Goal: Information Seeking & Learning: Learn about a topic

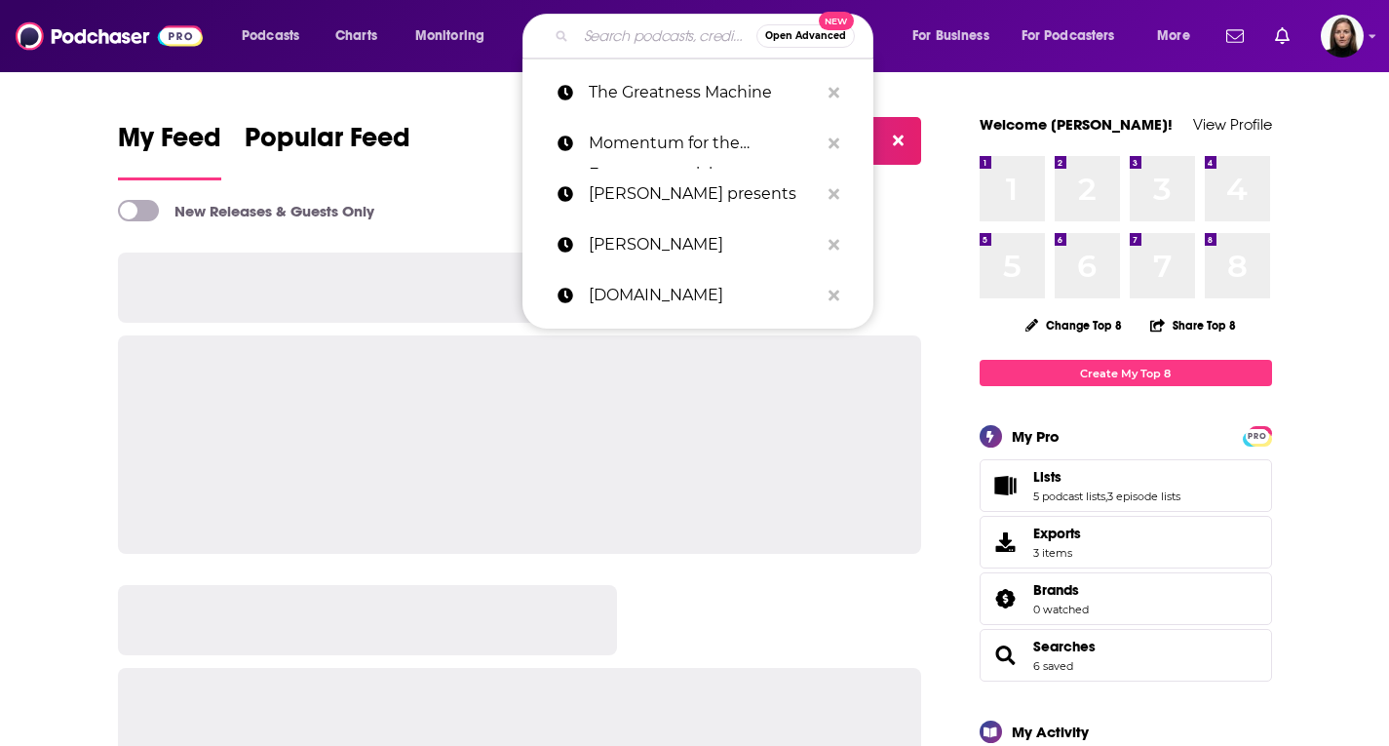
click at [650, 45] on input "Search podcasts, credits, & more..." at bounding box center [666, 35] width 180 height 31
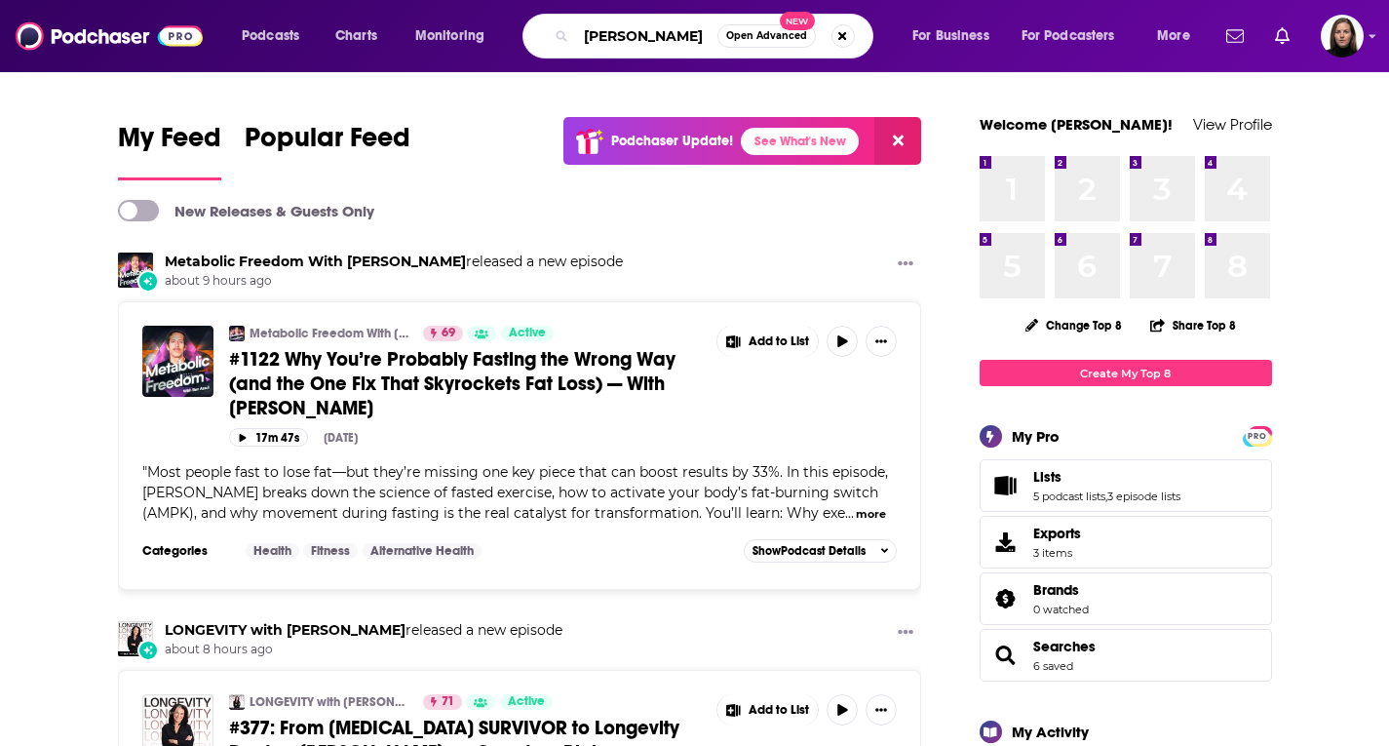
type input "[PERSON_NAME]"
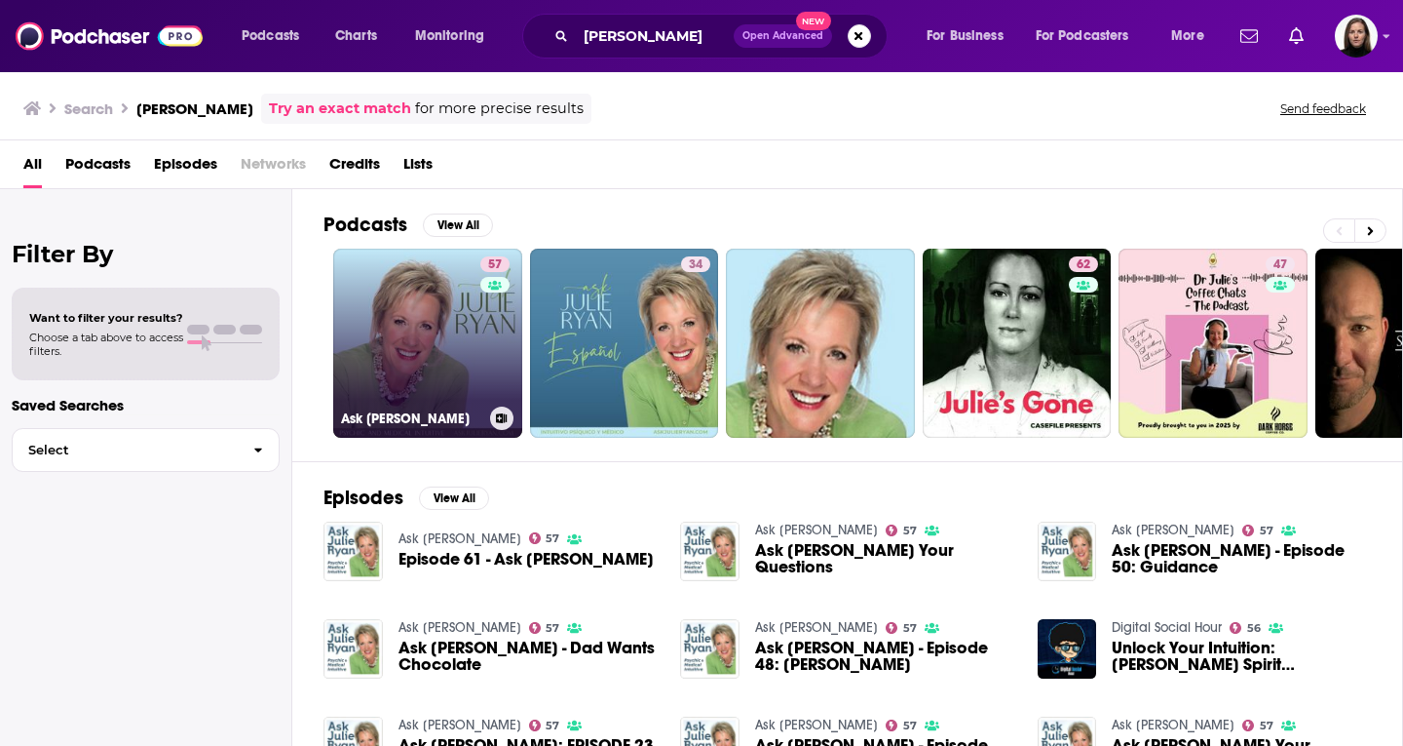
click at [459, 333] on link "57 Ask [PERSON_NAME]" at bounding box center [427, 343] width 189 height 189
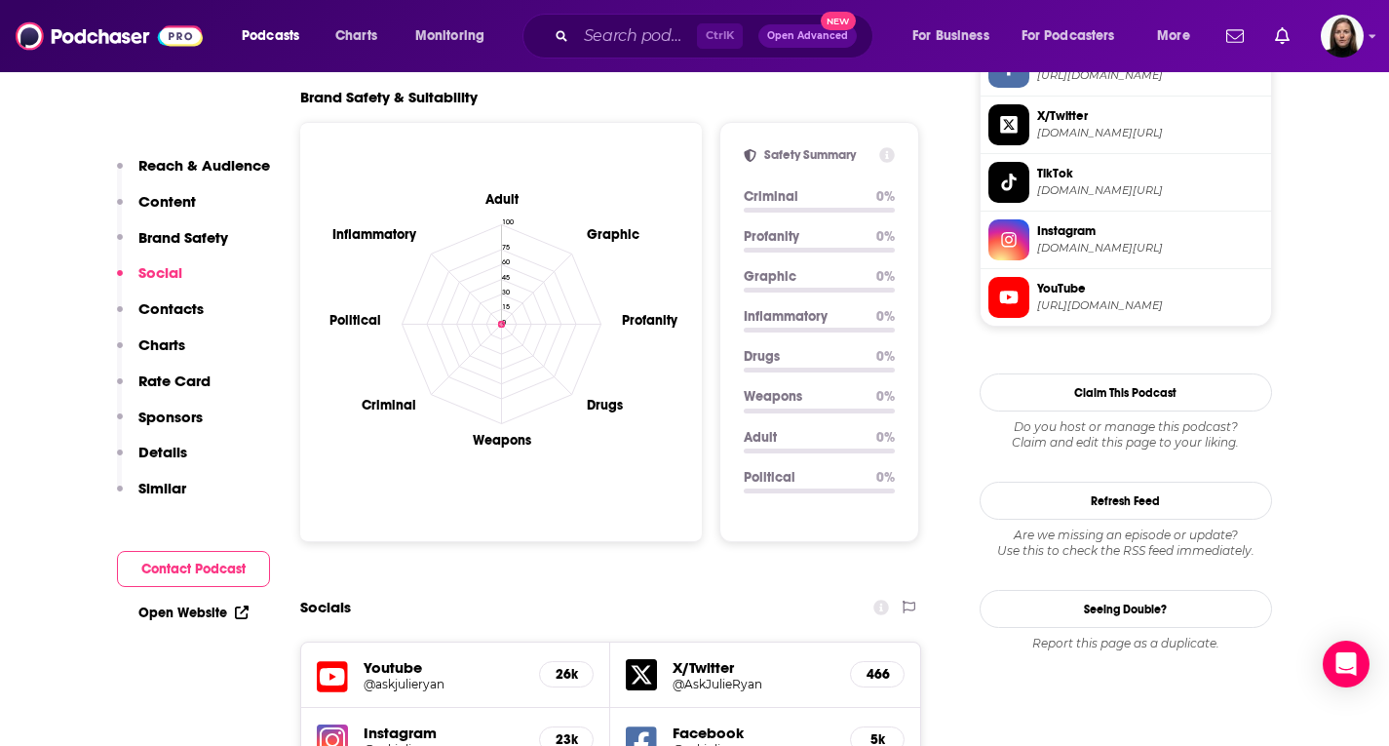
scroll to position [1364, 0]
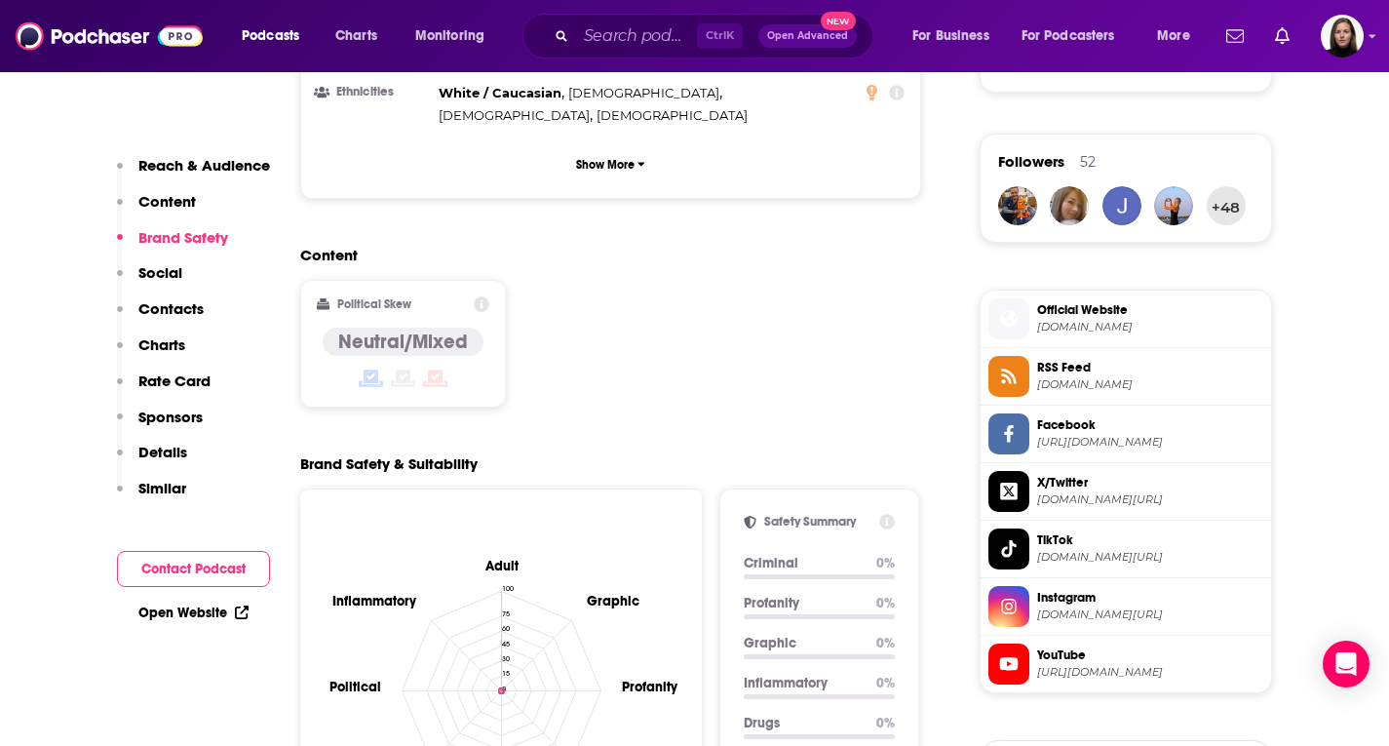
click at [1105, 322] on span "[DOMAIN_NAME]" at bounding box center [1150, 327] width 226 height 15
click at [641, 32] on input "Search podcasts, credits, & more..." at bounding box center [636, 35] width 121 height 31
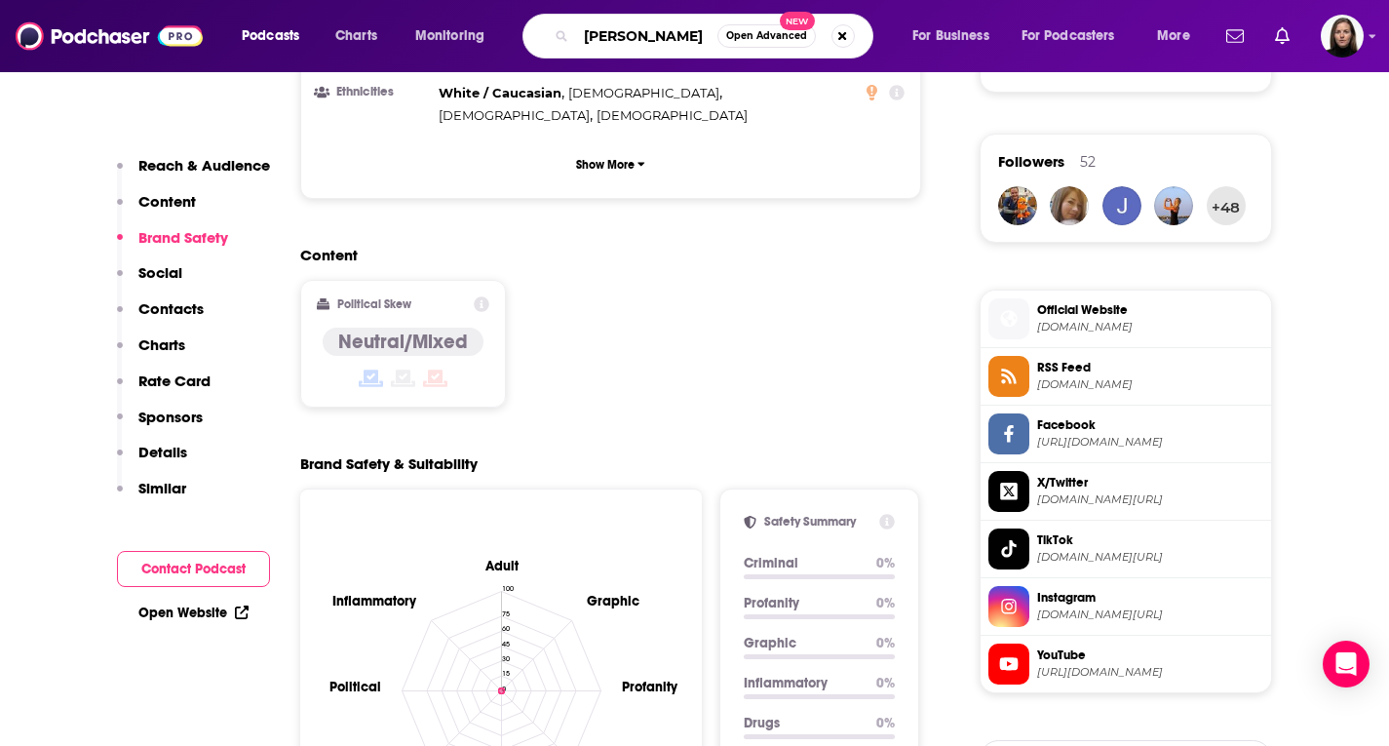
type input "[PERSON_NAME]"
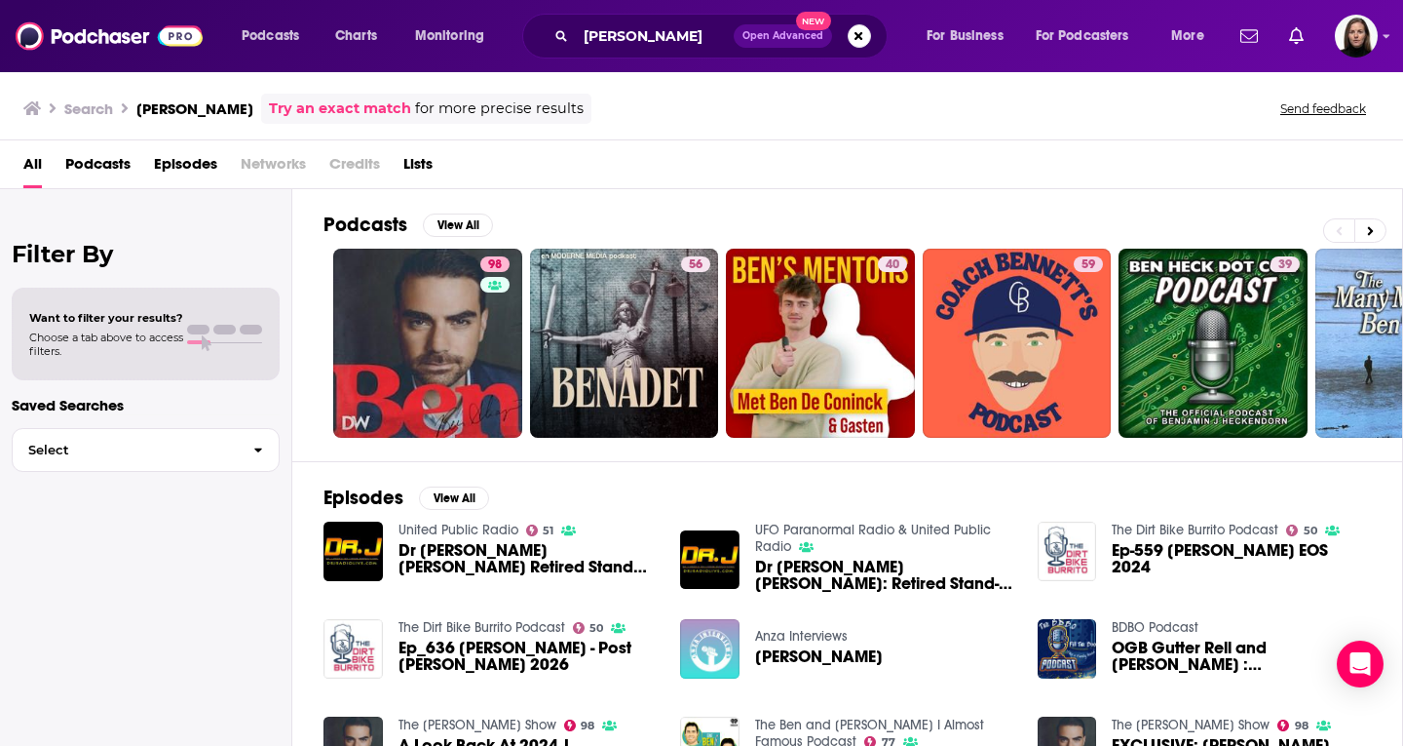
click at [105, 167] on span "Podcasts" at bounding box center [97, 168] width 65 height 40
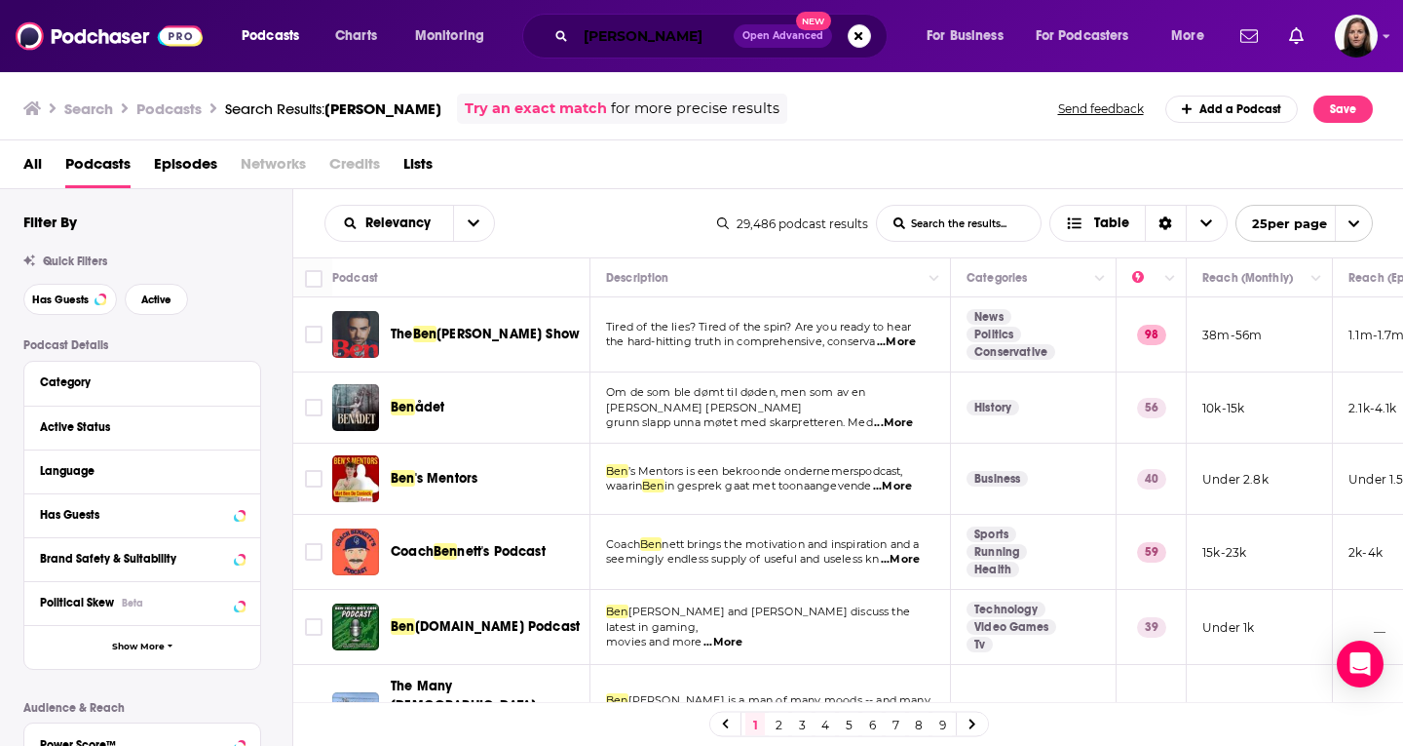
click at [673, 37] on input "[PERSON_NAME]" at bounding box center [655, 35] width 158 height 31
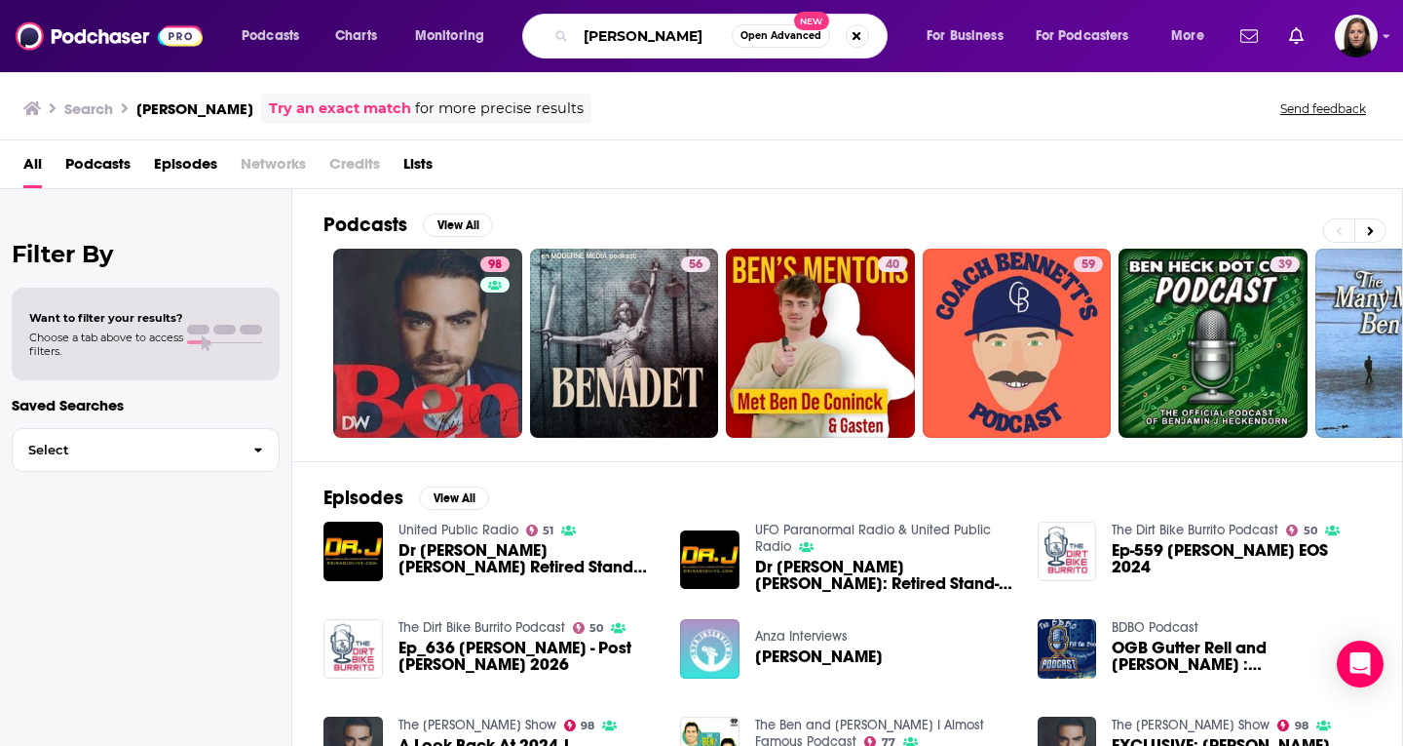
drag, startPoint x: 708, startPoint y: 40, endPoint x: 542, endPoint y: 0, distance: 170.4
click at [542, 1] on div "Podcasts Charts Monitoring [PERSON_NAME] Open Advanced New For Business For Pod…" at bounding box center [701, 36] width 1403 height 72
type input "boundless life"
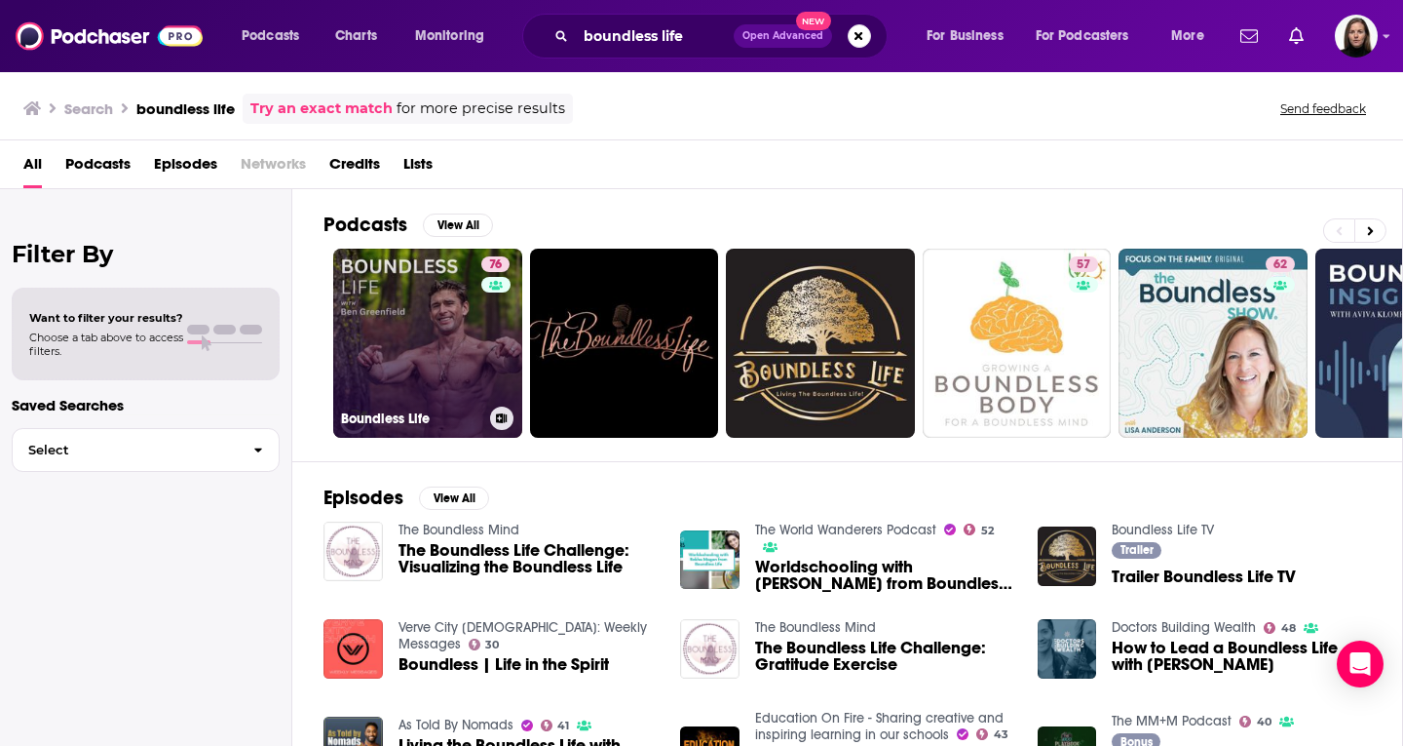
click at [481, 346] on div "76" at bounding box center [497, 331] width 33 height 150
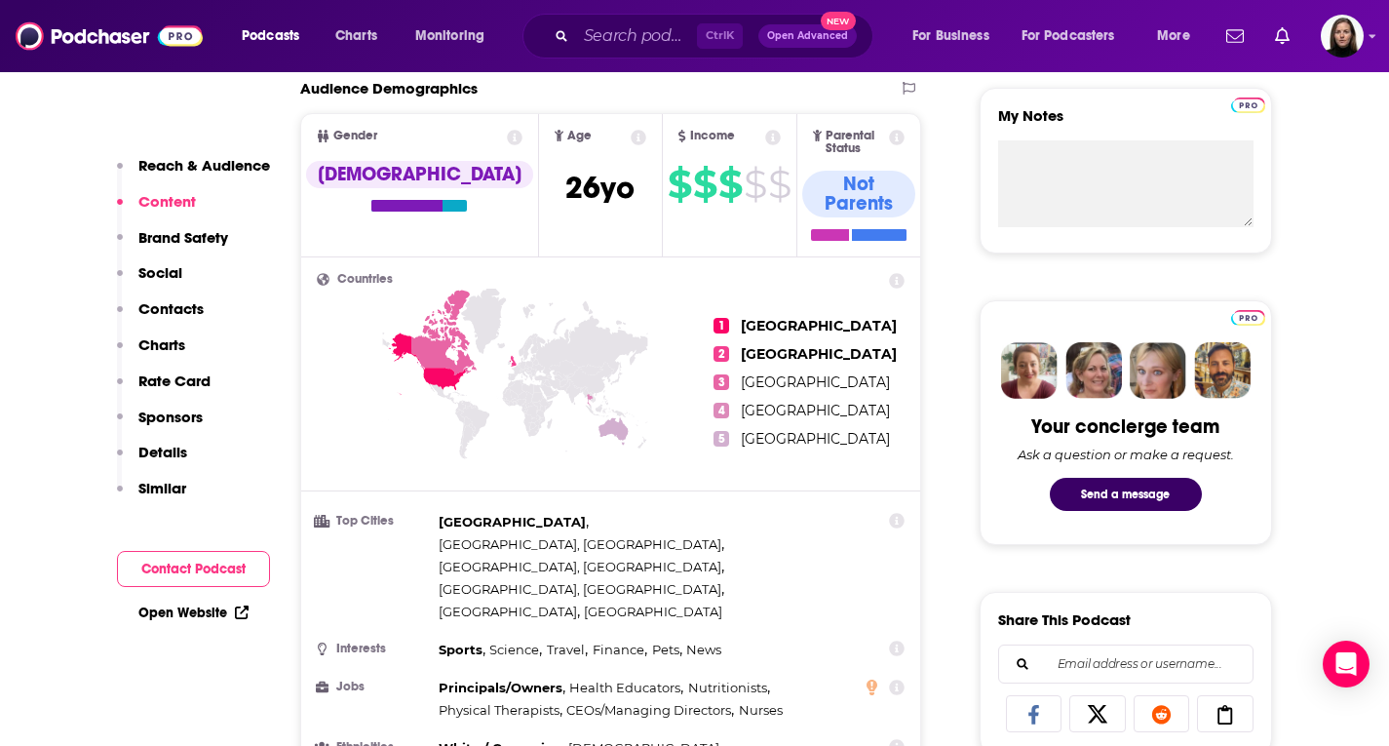
scroll to position [390, 0]
